Goal: Check status

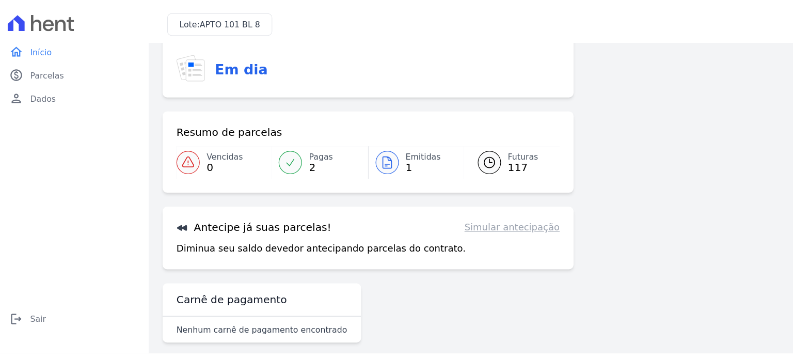
scroll to position [45, 0]
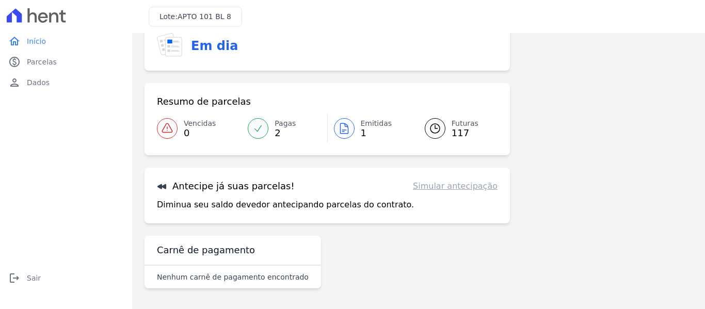
click at [361, 134] on span "1" at bounding box center [376, 133] width 31 height 8
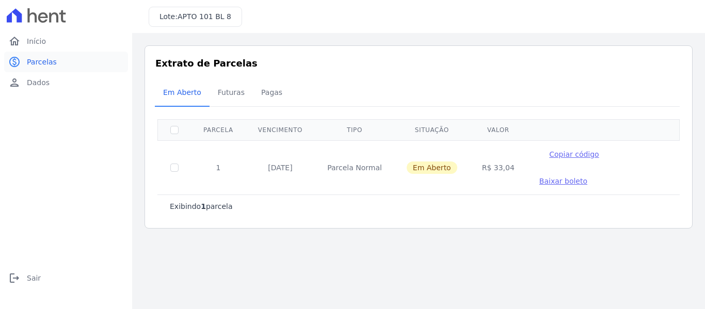
click at [33, 61] on span "Parcelas" at bounding box center [42, 62] width 30 height 10
click at [41, 44] on span "Início" at bounding box center [36, 41] width 19 height 10
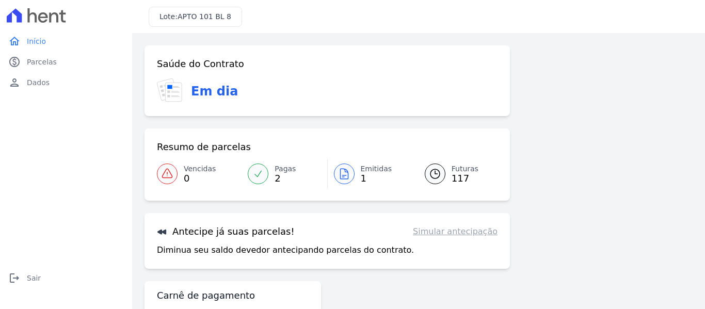
click at [283, 176] on span "2" at bounding box center [285, 178] width 21 height 8
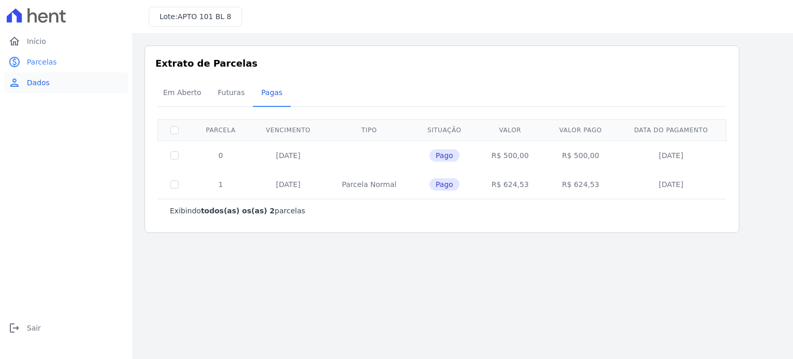
click at [35, 86] on span "Dados" at bounding box center [38, 82] width 23 height 10
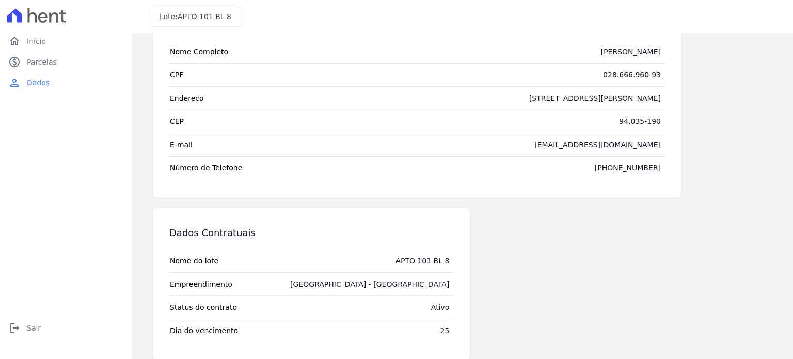
scroll to position [64, 0]
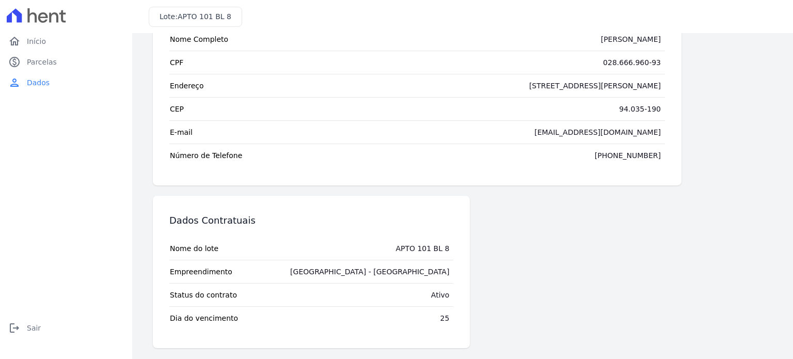
click at [441, 301] on div "25" at bounding box center [444, 318] width 9 height 10
click at [447, 301] on td "25" at bounding box center [445, 318] width 18 height 23
click at [447, 301] on div "25" at bounding box center [444, 318] width 9 height 10
click at [437, 275] on div "[GEOGRAPHIC_DATA] - [GEOGRAPHIC_DATA]" at bounding box center [369, 271] width 159 height 10
click at [435, 273] on div "[GEOGRAPHIC_DATA] - [GEOGRAPHIC_DATA]" at bounding box center [369, 271] width 159 height 10
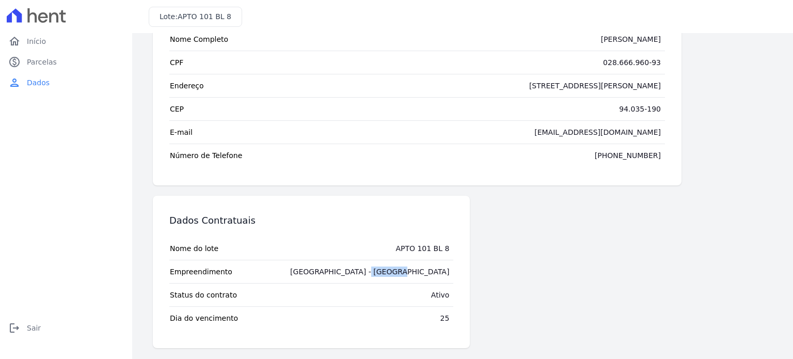
click at [435, 272] on div "[GEOGRAPHIC_DATA] - [GEOGRAPHIC_DATA]" at bounding box center [369, 271] width 159 height 10
click at [54, 10] on icon at bounding box center [36, 15] width 59 height 14
